Goal: Task Accomplishment & Management: Manage account settings

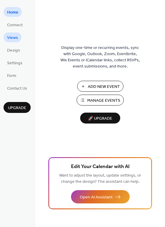
click at [17, 40] on span "Views" at bounding box center [12, 38] width 11 height 6
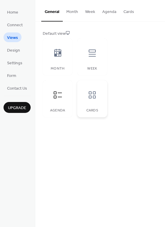
click at [94, 97] on icon at bounding box center [92, 94] width 9 height 9
click at [14, 52] on span "Design" at bounding box center [13, 51] width 13 height 6
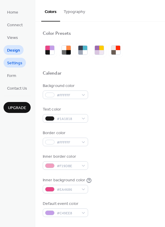
click at [12, 62] on span "Settings" at bounding box center [14, 63] width 15 height 6
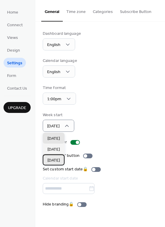
click at [54, 158] on span "[DATE]" at bounding box center [54, 161] width 12 height 6
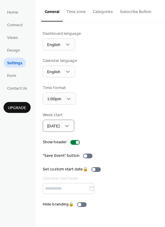
click at [102, 15] on button "Categories" at bounding box center [102, 10] width 27 height 21
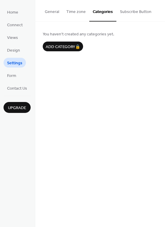
click at [130, 11] on button "Subscribe Button" at bounding box center [136, 10] width 39 height 21
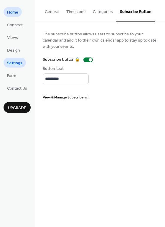
click at [14, 12] on span "Home" at bounding box center [12, 12] width 11 height 6
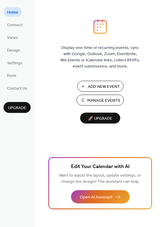
click at [94, 87] on span "Add New Event" at bounding box center [104, 87] width 32 height 6
